Goal: Task Accomplishment & Management: Complete application form

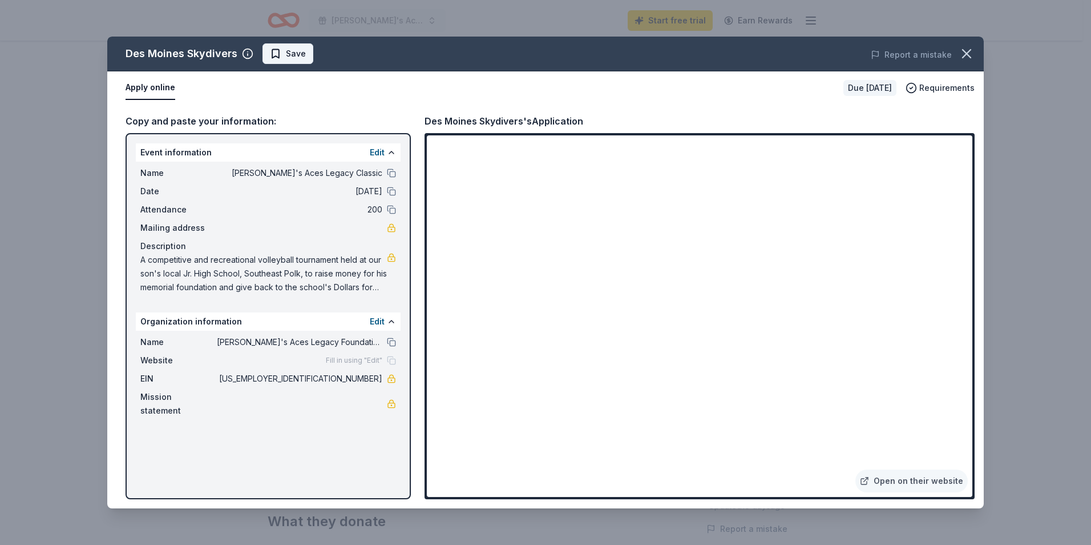
click at [288, 61] on button "Save" at bounding box center [288, 53] width 51 height 21
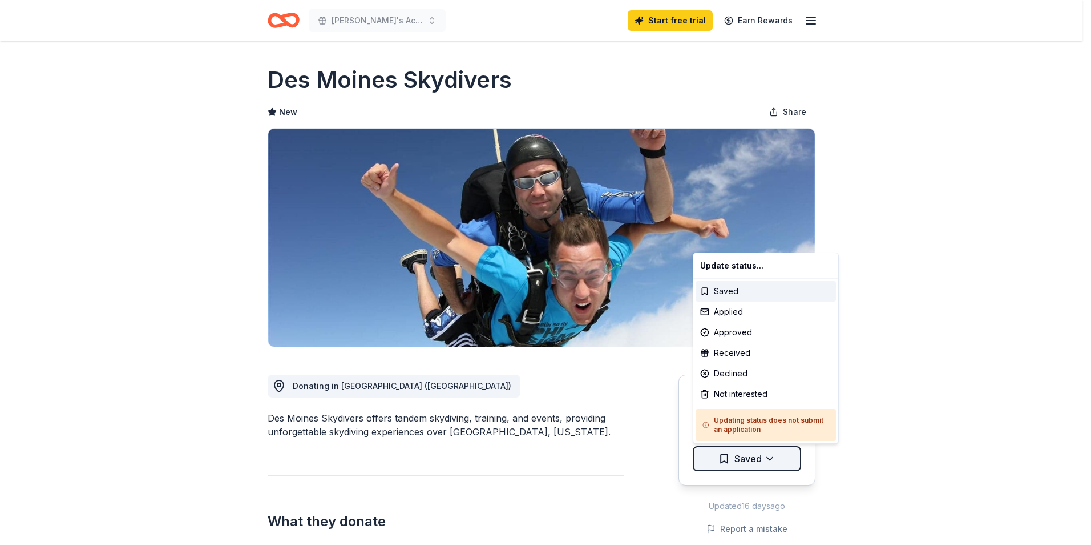
click at [765, 461] on html "[PERSON_NAME]'s Aces Legacy Classic Start free trial Earn Rewards Due [DATE] Sh…" at bounding box center [545, 272] width 1091 height 545
click at [727, 291] on div "Saved" at bounding box center [766, 291] width 140 height 21
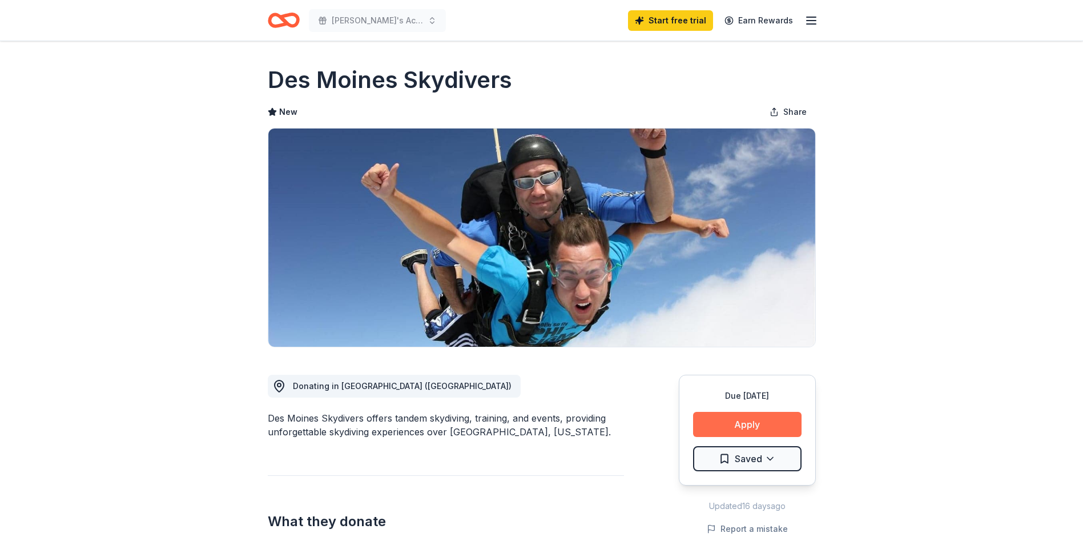
click at [743, 425] on button "Apply" at bounding box center [747, 424] width 108 height 25
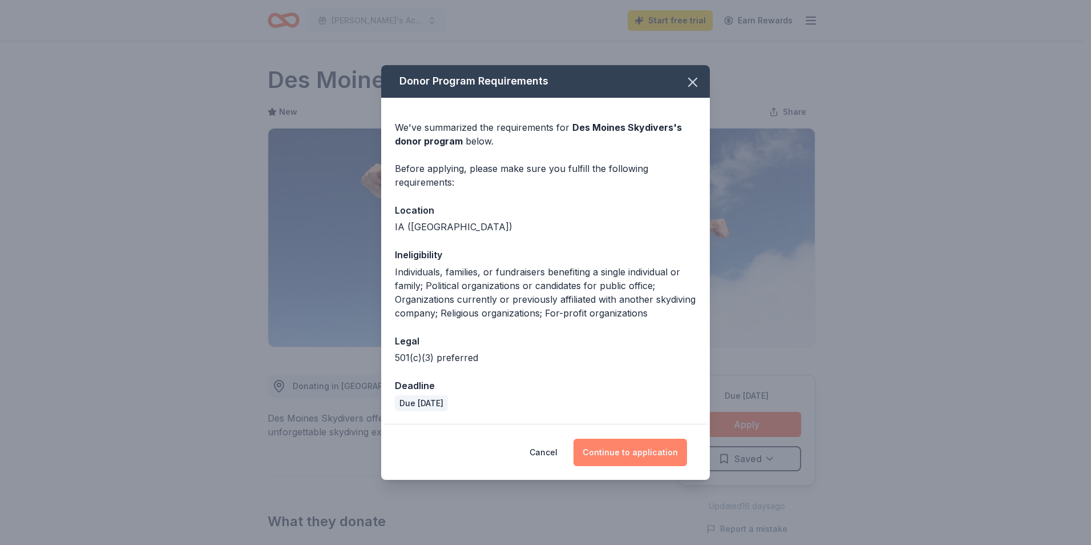
click at [623, 452] on button "Continue to application" at bounding box center [631, 451] width 114 height 27
